Goal: Task Accomplishment & Management: Complete application form

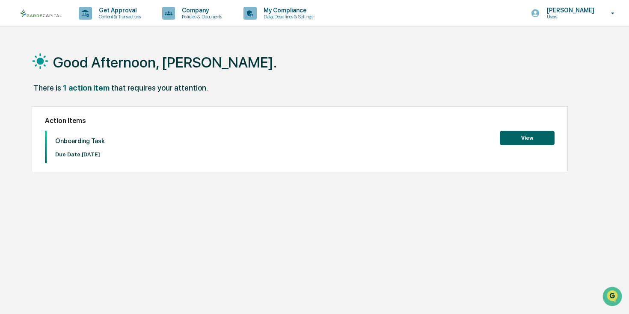
scroll to position [5, 0]
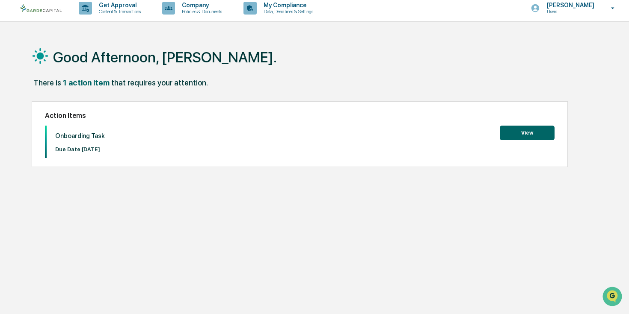
click at [530, 134] on button "View" at bounding box center [526, 133] width 55 height 15
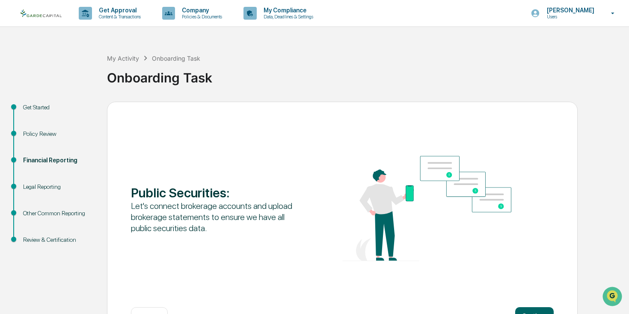
scroll to position [30, 0]
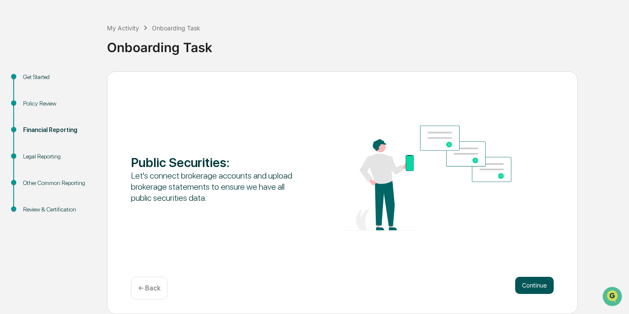
click at [544, 285] on button "Continue" at bounding box center [534, 285] width 38 height 17
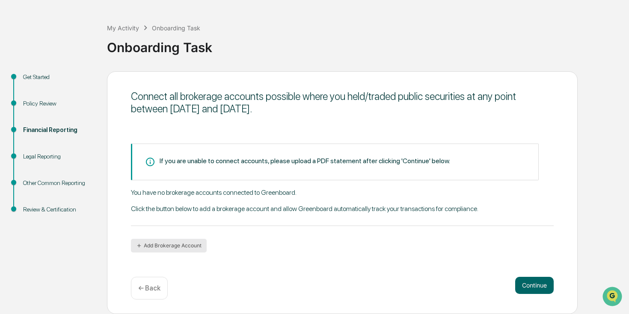
click at [165, 247] on button "Add Brokerage Account" at bounding box center [169, 246] width 76 height 14
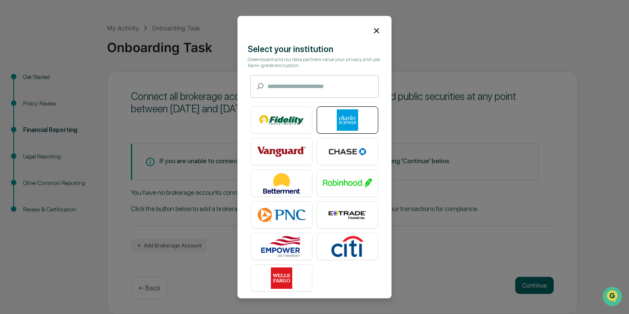
click at [375, 129] on div at bounding box center [347, 119] width 62 height 27
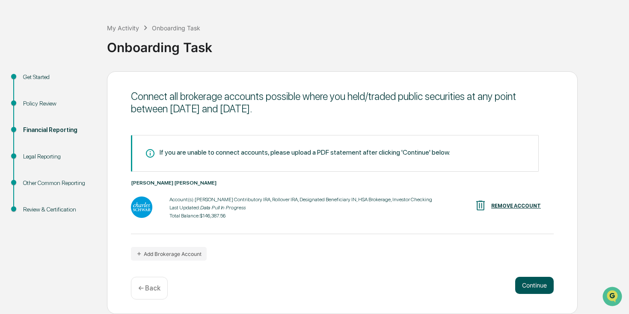
click at [527, 286] on button "Continue" at bounding box center [534, 285] width 38 height 17
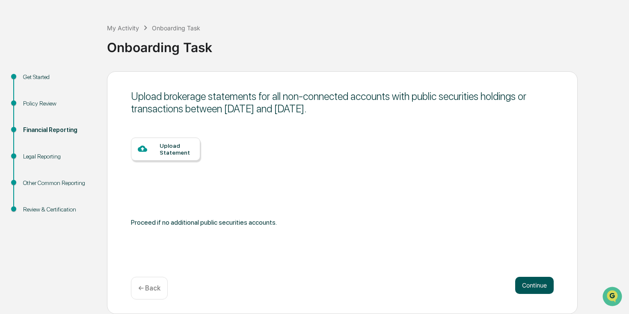
click at [531, 286] on button "Continue" at bounding box center [534, 285] width 38 height 17
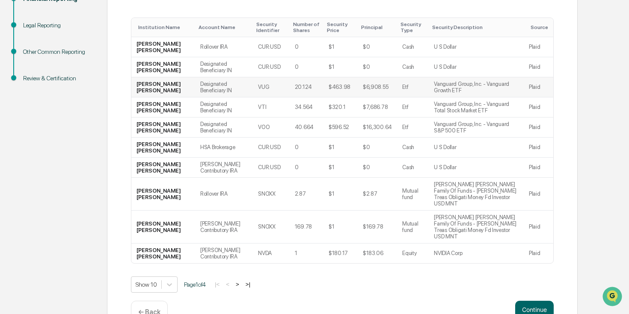
scroll to position [173, 0]
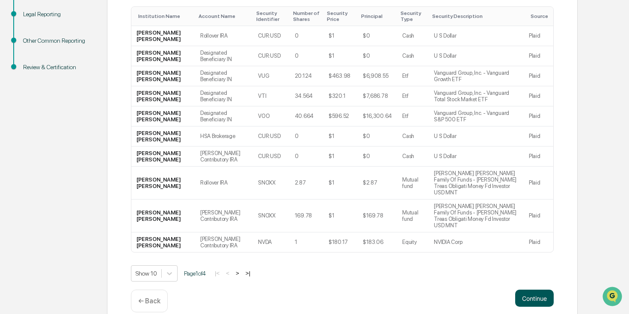
click at [525, 290] on button "Continue" at bounding box center [534, 298] width 38 height 17
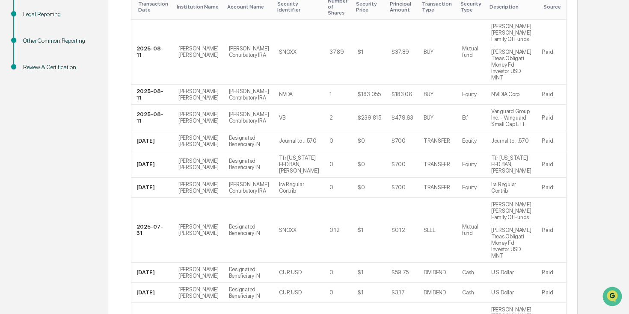
scroll to position [294, 0]
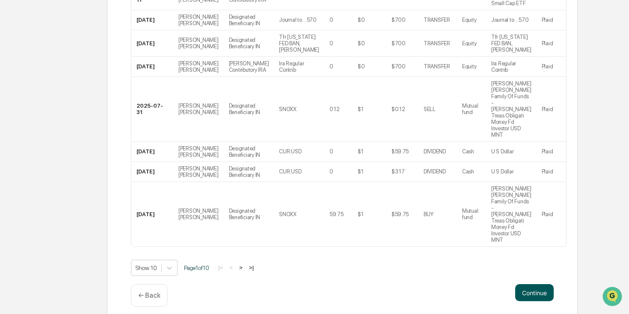
click at [532, 286] on button "Continue" at bounding box center [534, 292] width 38 height 17
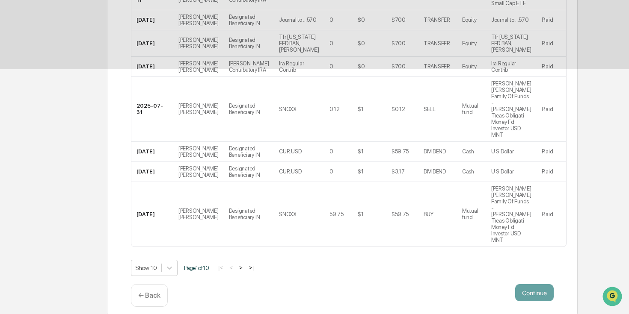
scroll to position [30, 0]
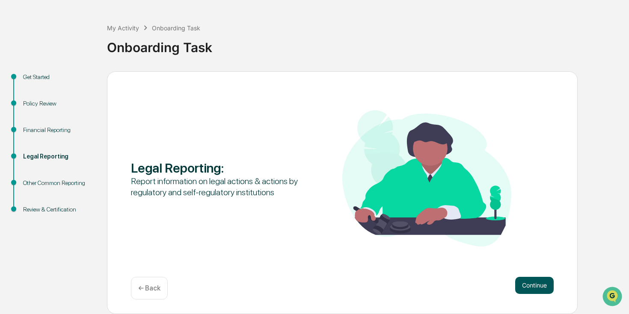
click at [539, 285] on button "Continue" at bounding box center [534, 285] width 38 height 17
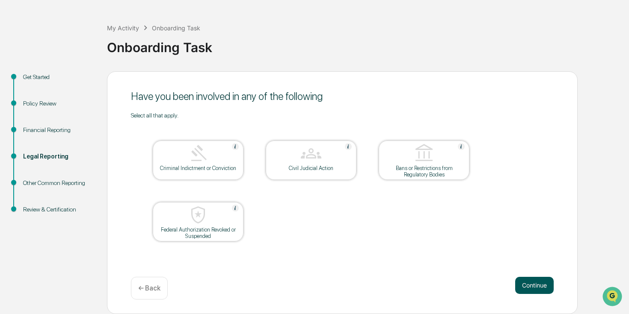
click at [520, 288] on button "Continue" at bounding box center [534, 285] width 38 height 17
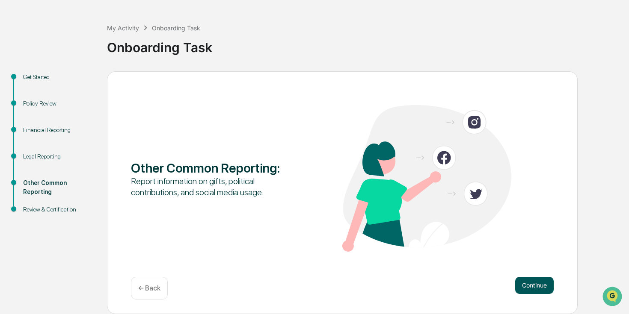
click at [527, 284] on button "Continue" at bounding box center [534, 285] width 38 height 17
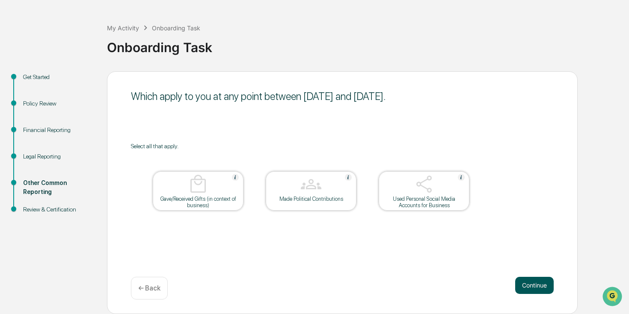
click at [528, 284] on button "Continue" at bounding box center [534, 285] width 38 height 17
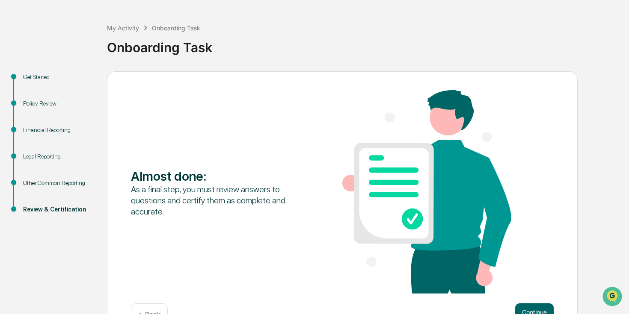
scroll to position [57, 0]
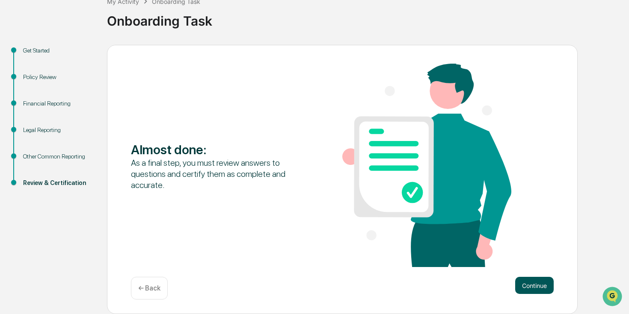
click at [536, 289] on button "Continue" at bounding box center [534, 285] width 38 height 17
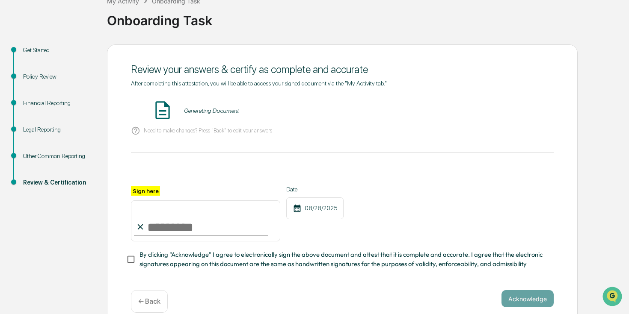
scroll to position [70, 0]
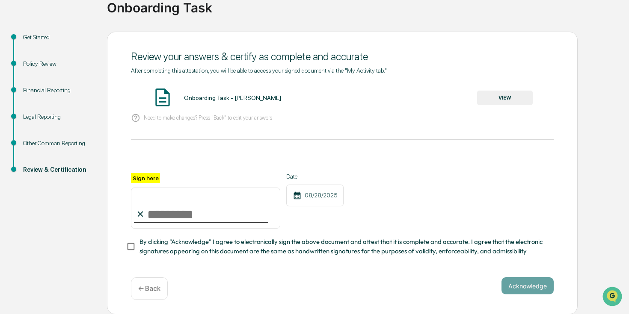
click at [248, 204] on input "Sign here" at bounding box center [205, 208] width 149 height 41
type input "**********"
click at [257, 254] on span "By clicking "Acknowledge" I agree to electronically sign the above document and…" at bounding box center [342, 246] width 407 height 19
click at [540, 290] on button "Acknowledge" at bounding box center [527, 286] width 52 height 17
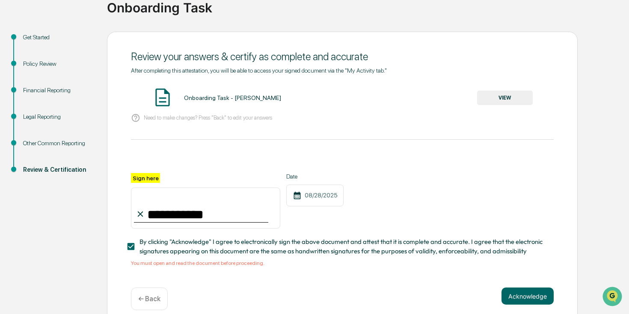
click at [498, 99] on button "VIEW" at bounding box center [505, 98] width 56 height 15
